Goal: Information Seeking & Learning: Learn about a topic

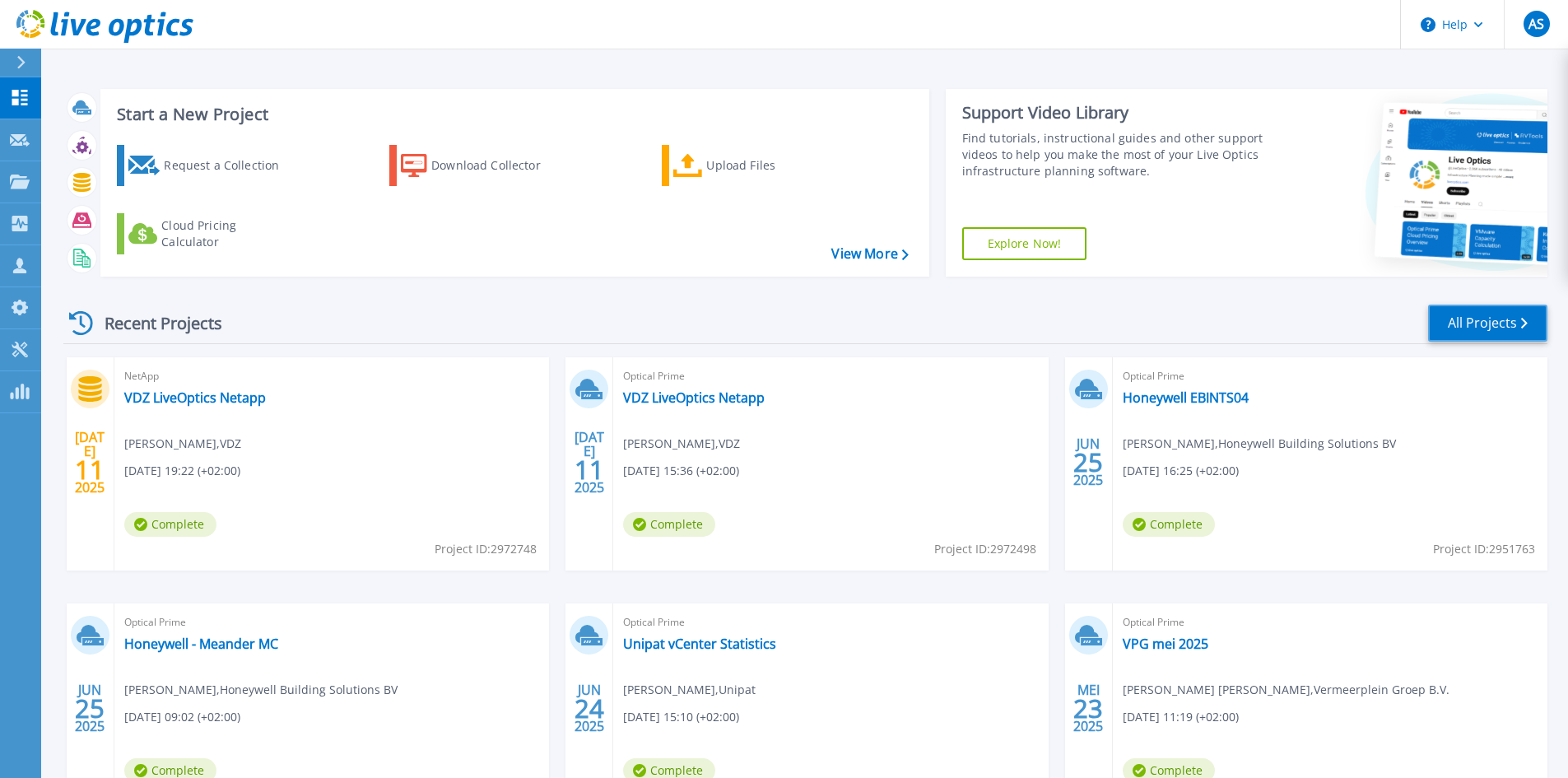
click at [1470, 321] on link "All Projects" at bounding box center [1487, 323] width 119 height 37
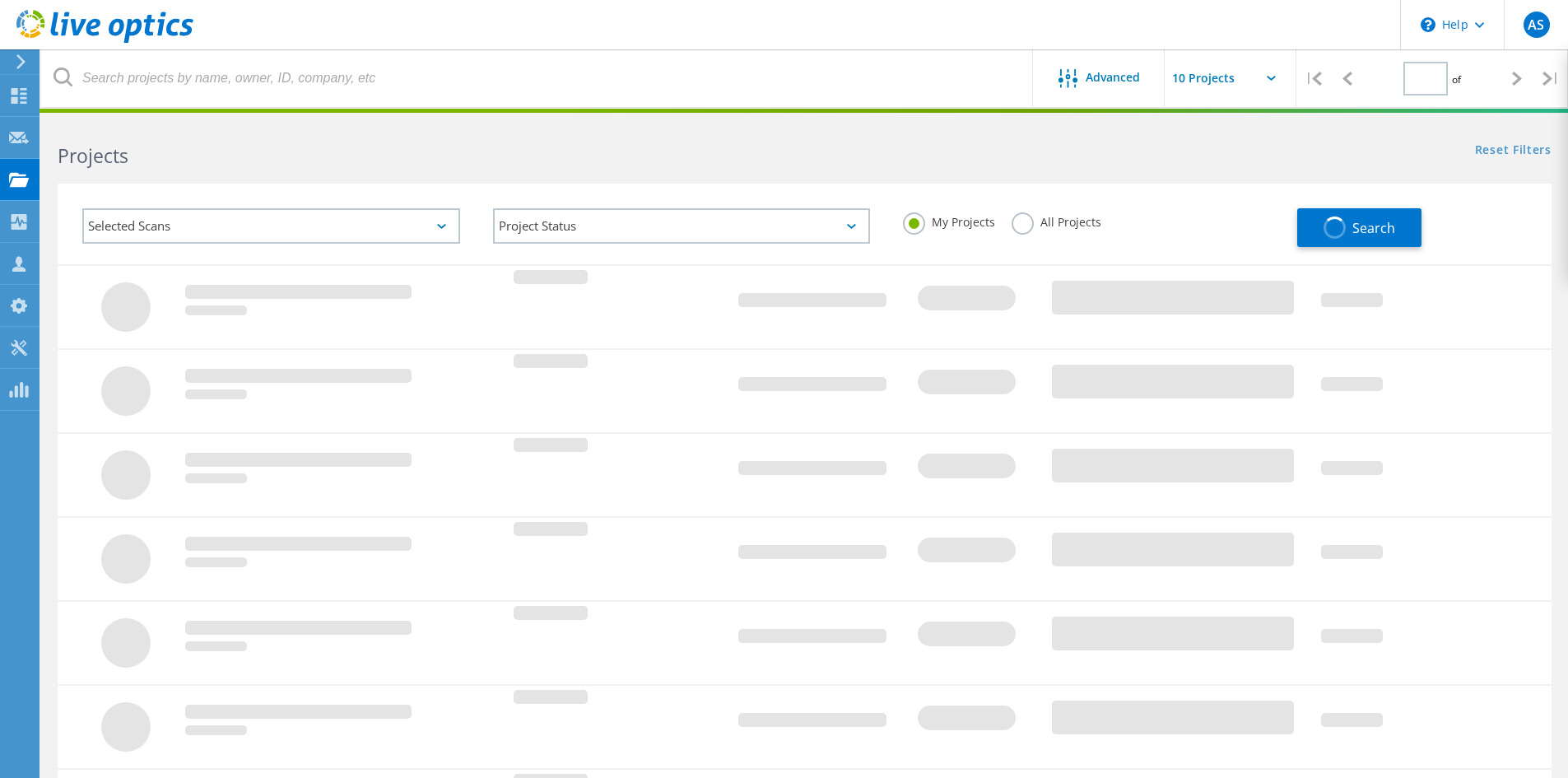
type input "1"
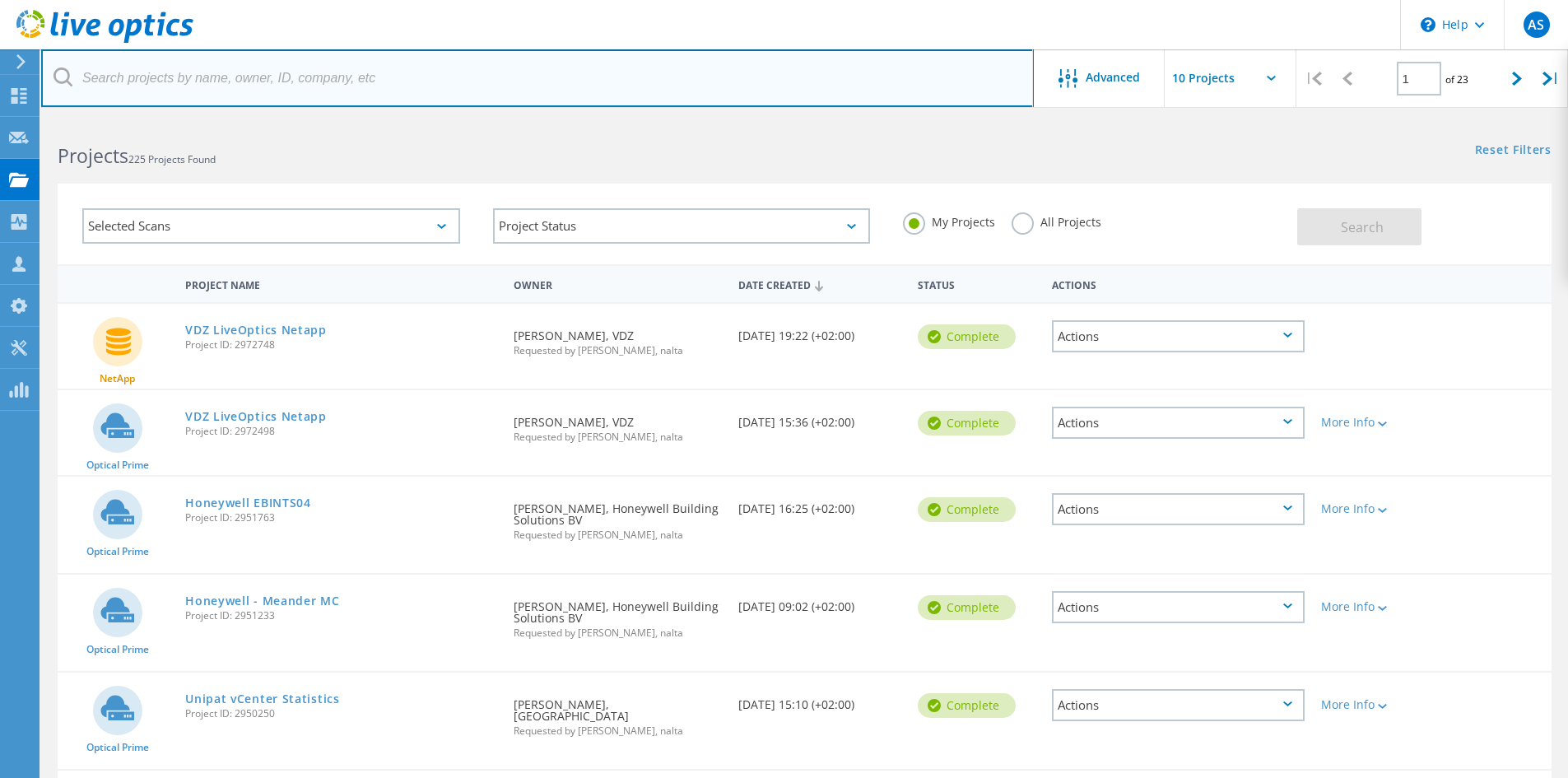
click at [231, 73] on input "text" at bounding box center [538, 78] width 992 height 58
type input "kh engineering"
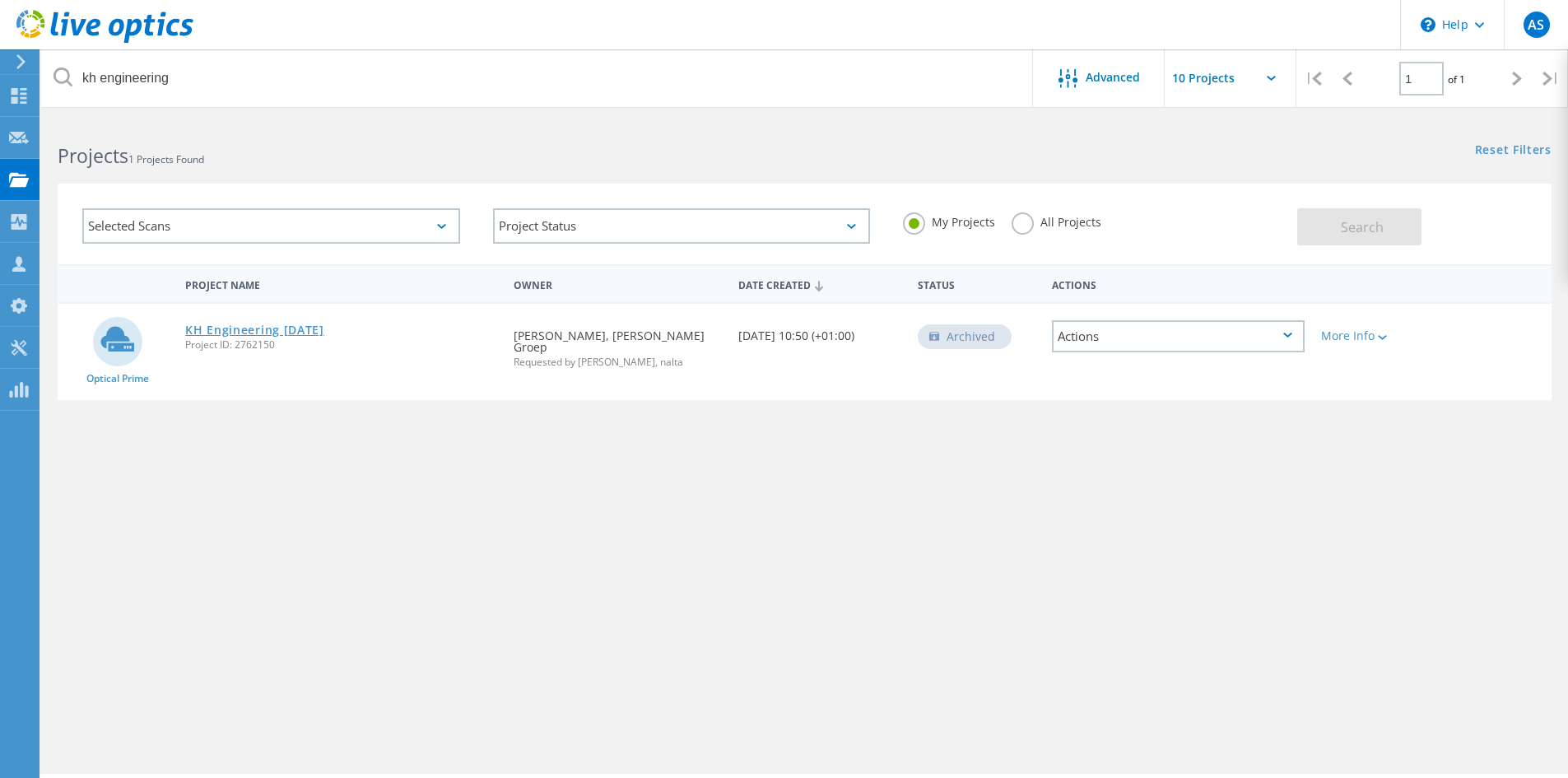
click at [280, 328] on link "KH Engineering January 2025" at bounding box center [255, 330] width 139 height 11
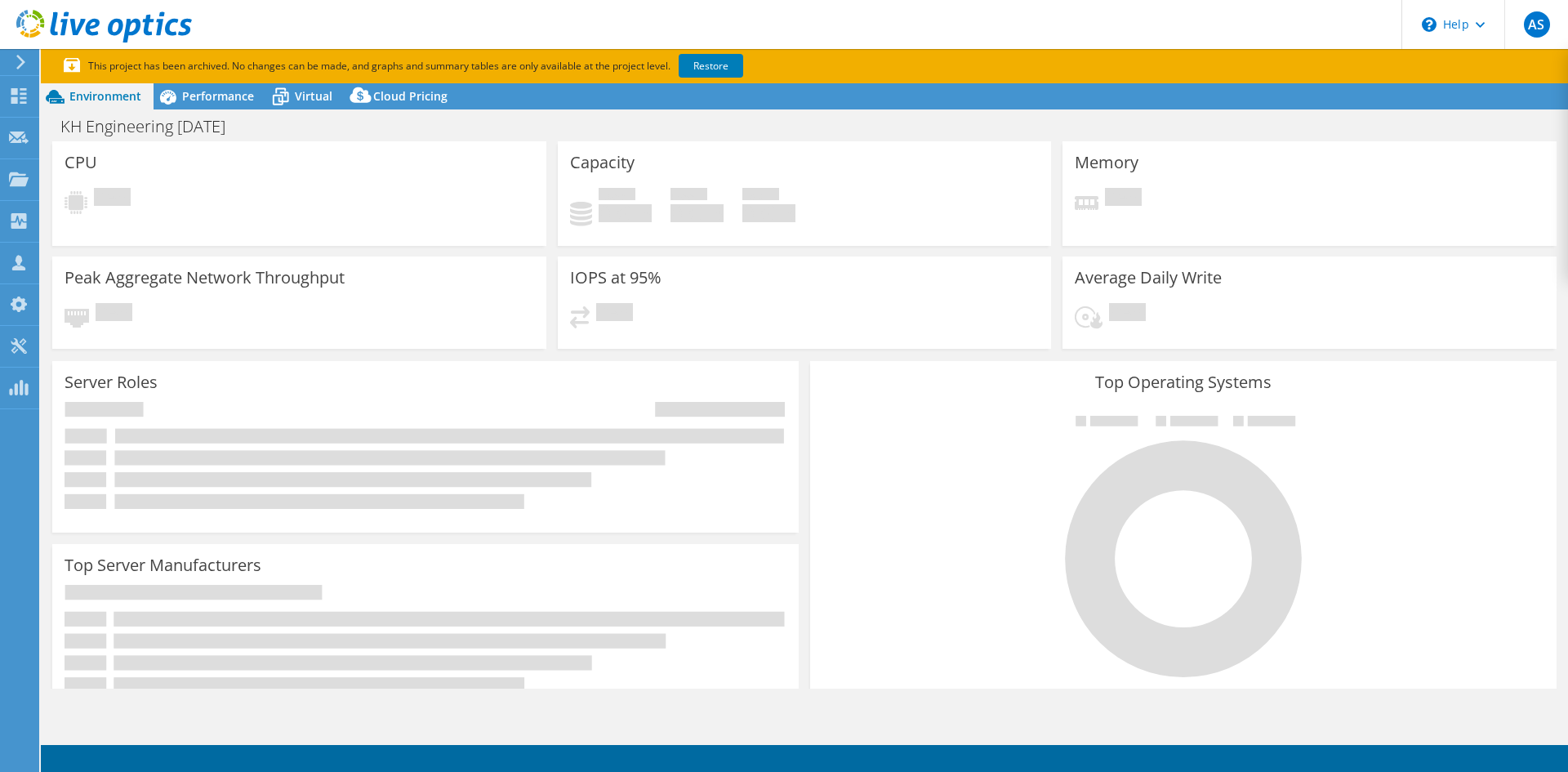
select select "EUFrankfurt"
select select "USD"
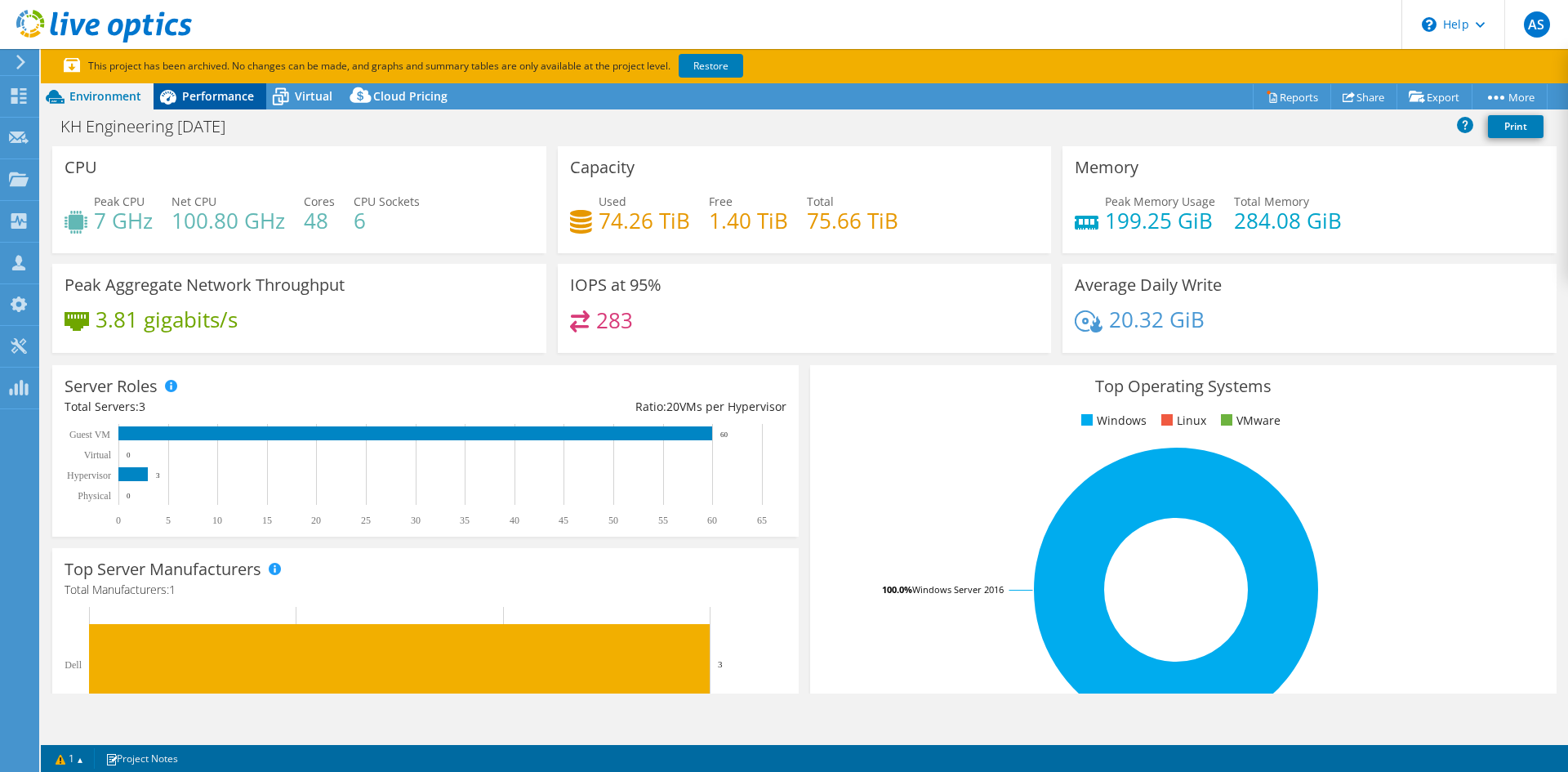
click at [206, 97] on span "Performance" at bounding box center [218, 96] width 72 height 15
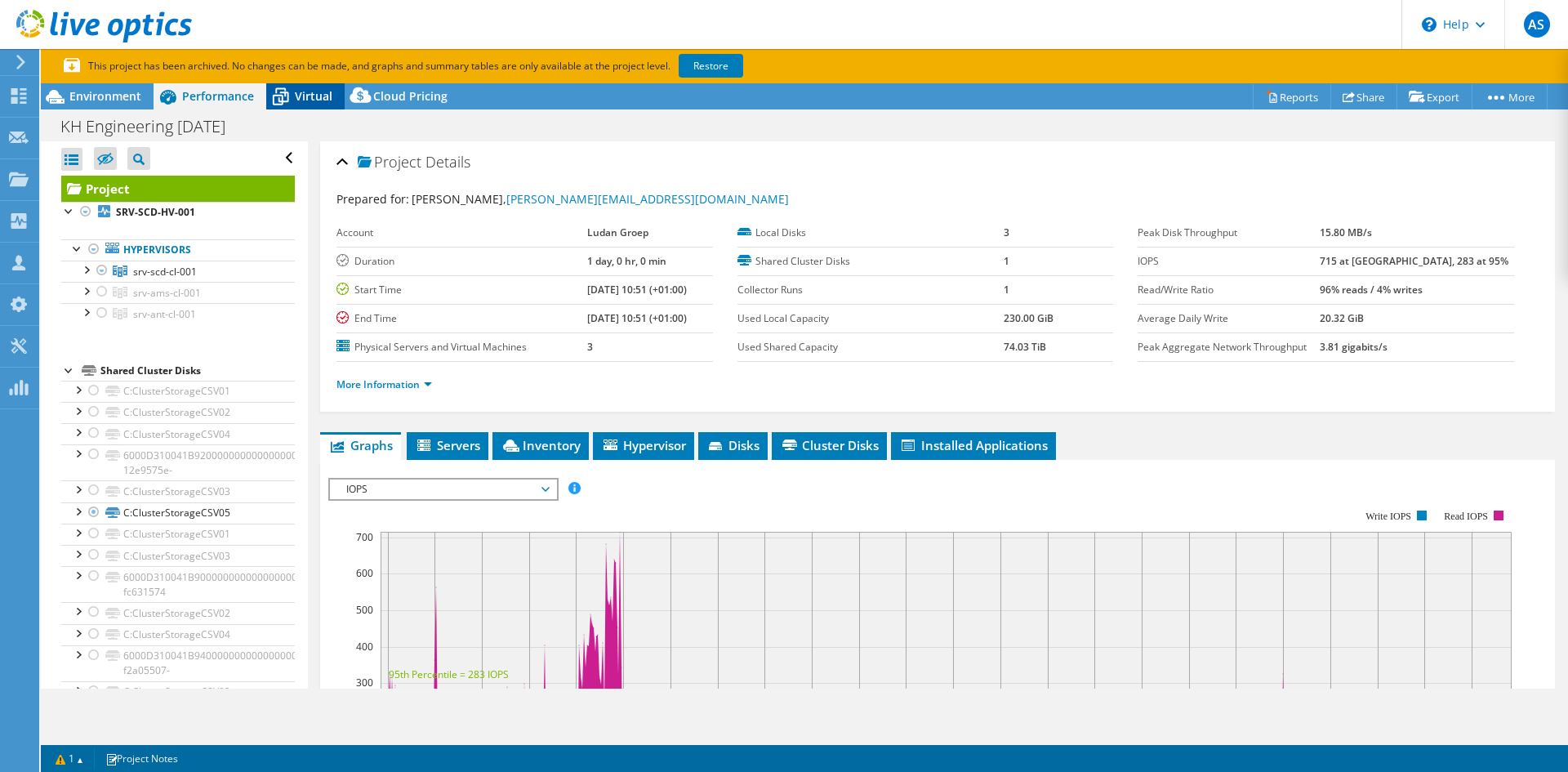
click at [305, 90] on span "Virtual" at bounding box center [313, 96] width 38 height 15
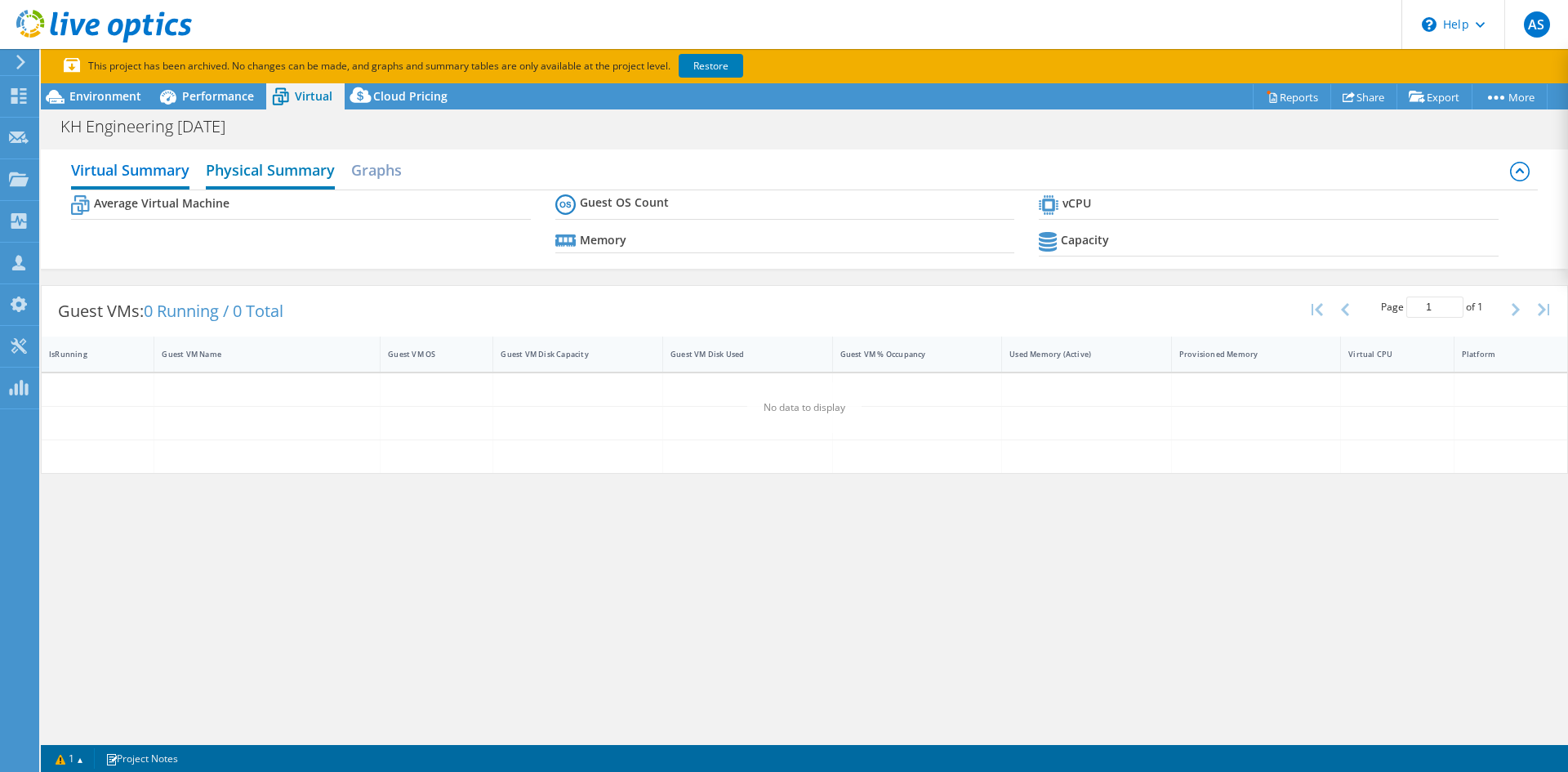
click at [291, 167] on h2 "Physical Summary" at bounding box center [270, 171] width 129 height 36
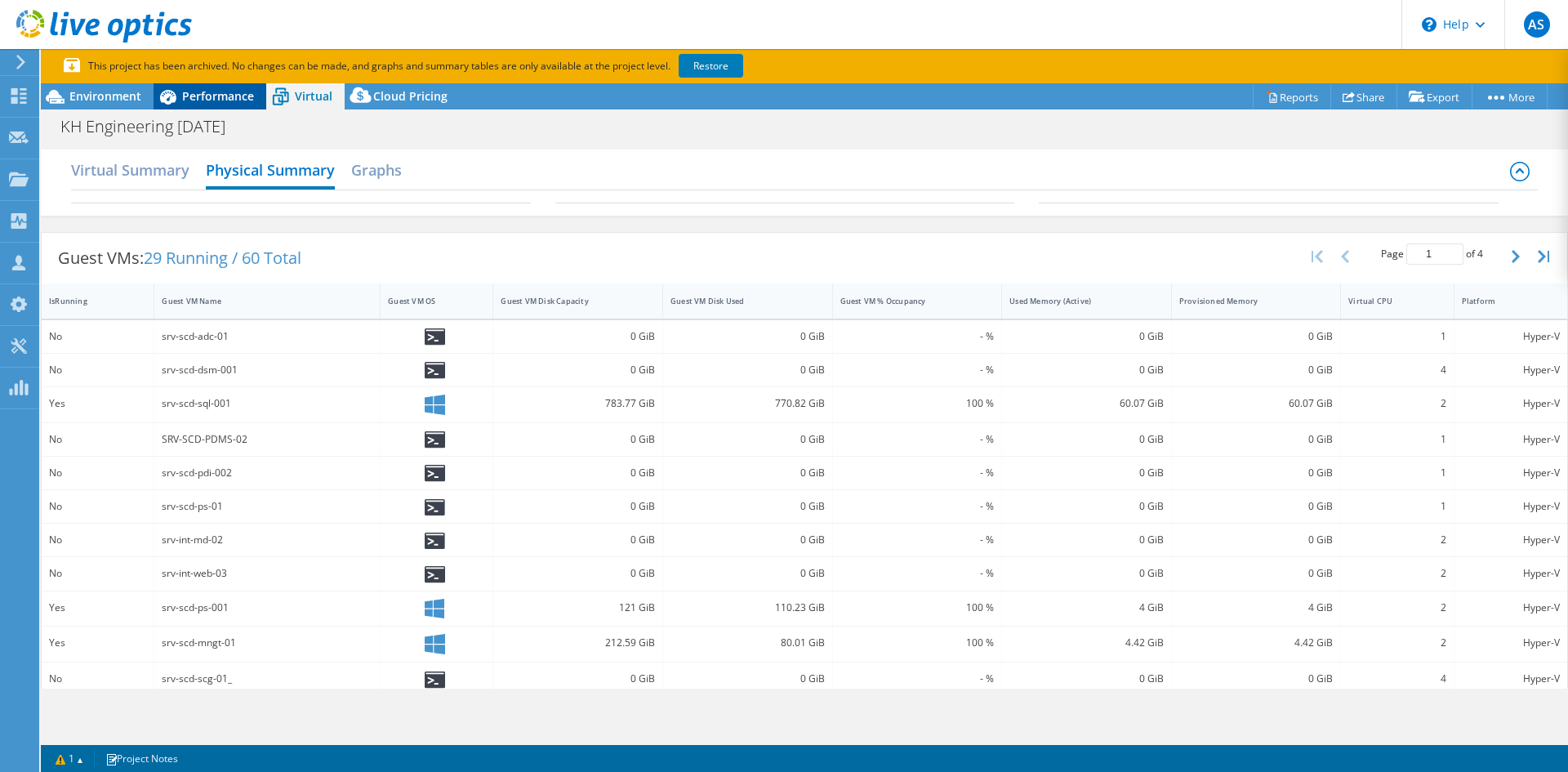
click at [200, 93] on span "Performance" at bounding box center [218, 96] width 72 height 15
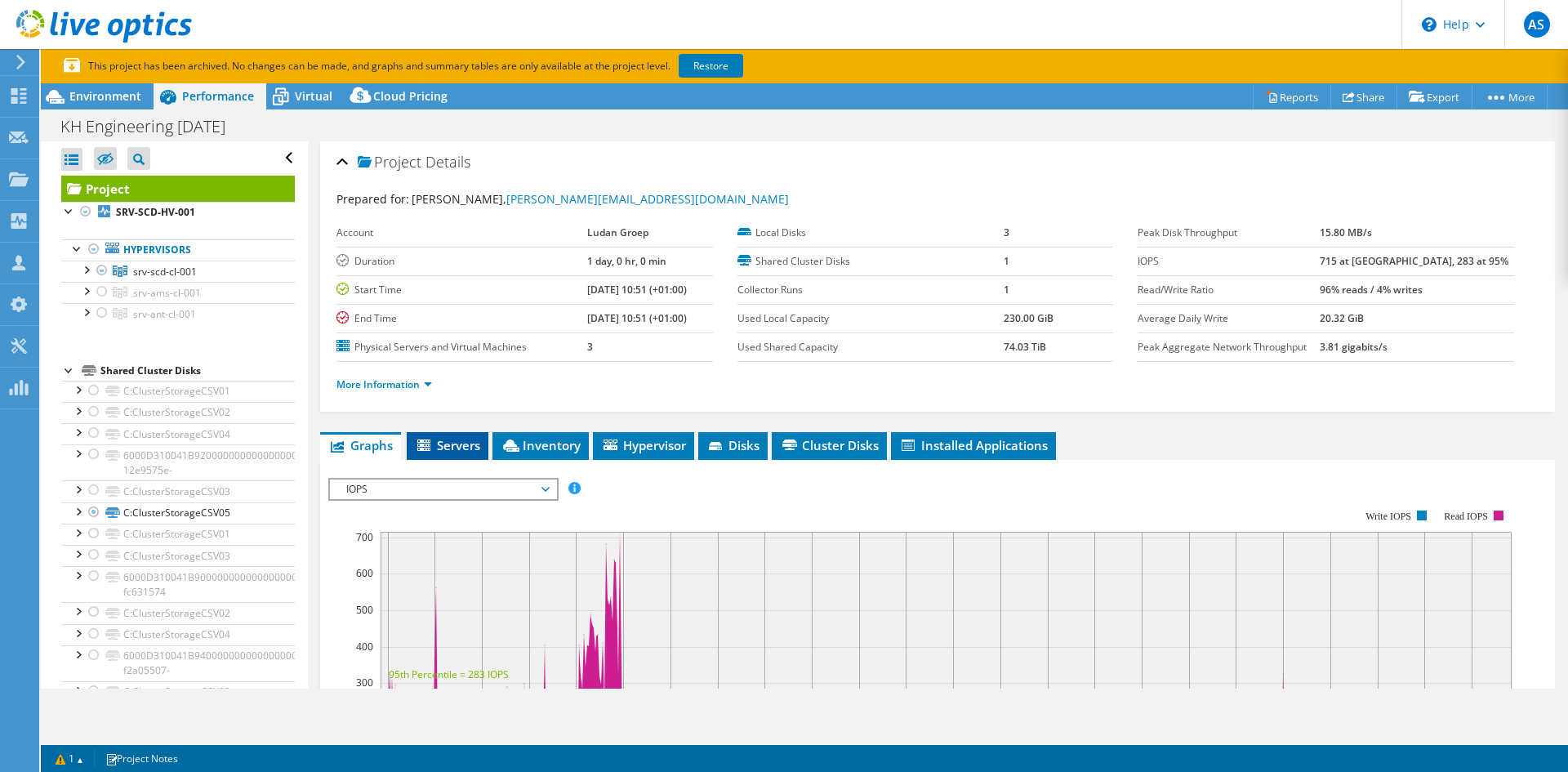
click at [468, 434] on li "Servers" at bounding box center [447, 446] width 81 height 27
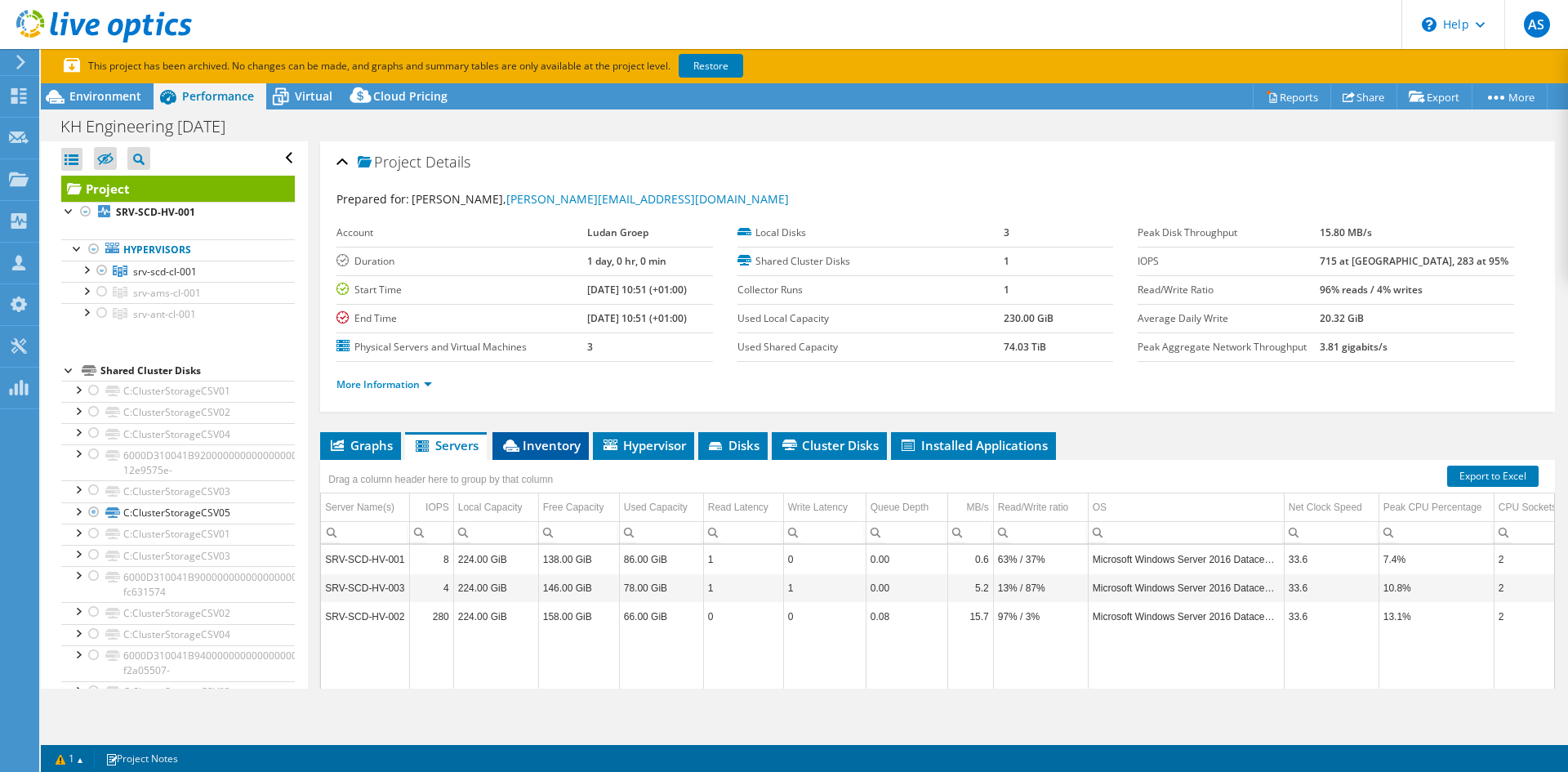
click at [542, 445] on span "Inventory" at bounding box center [540, 445] width 80 height 16
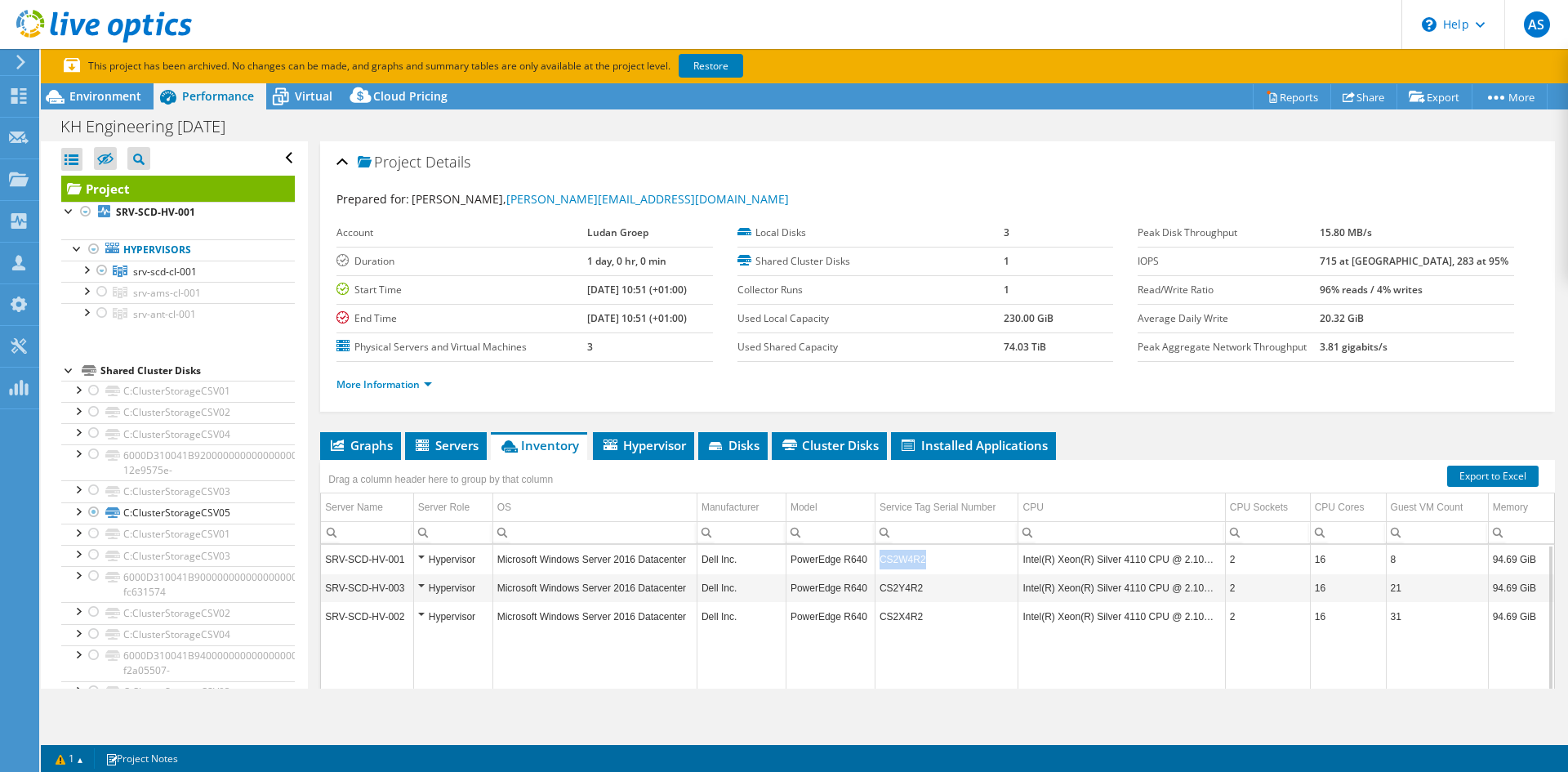
drag, startPoint x: 871, startPoint y: 557, endPoint x: 927, endPoint y: 560, distance: 56.1
click at [927, 560] on td "CS2W4R2" at bounding box center [946, 559] width 144 height 28
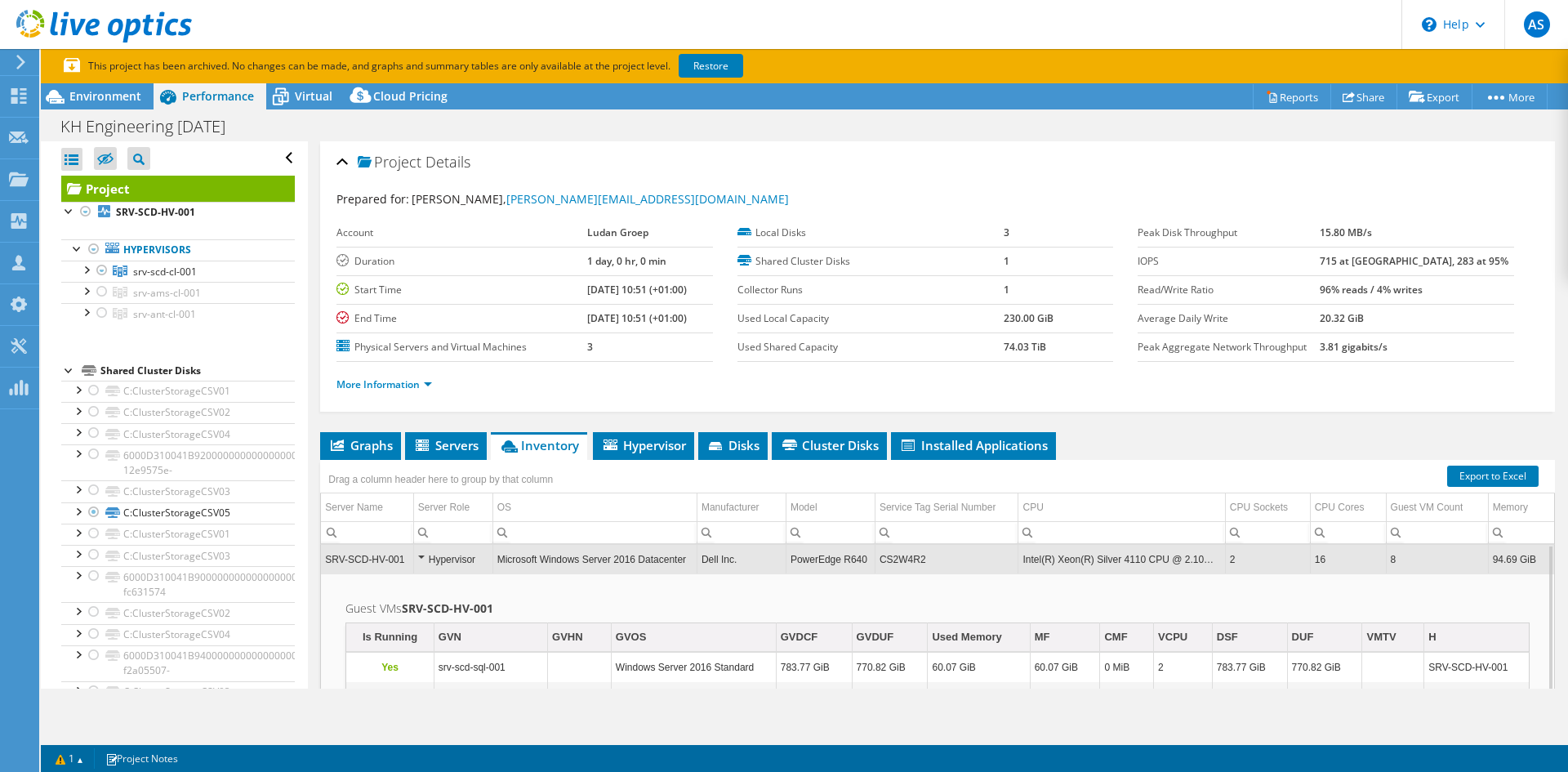
click at [534, 445] on span "Inventory" at bounding box center [539, 445] width 80 height 16
